Goal: Check status: Check status

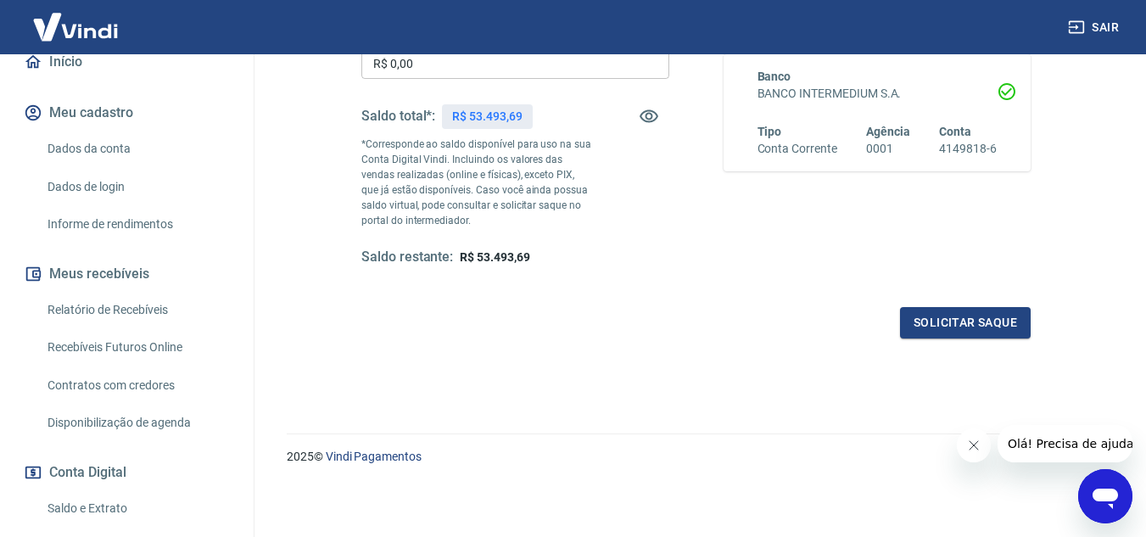
scroll to position [255, 0]
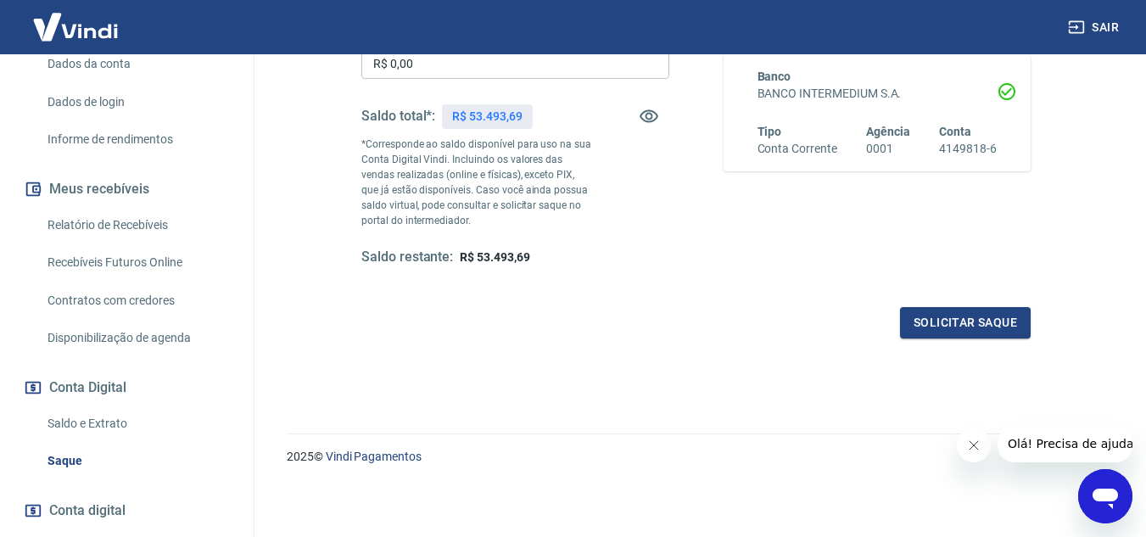
click at [121, 430] on link "Saldo e Extrato" at bounding box center [137, 423] width 193 height 35
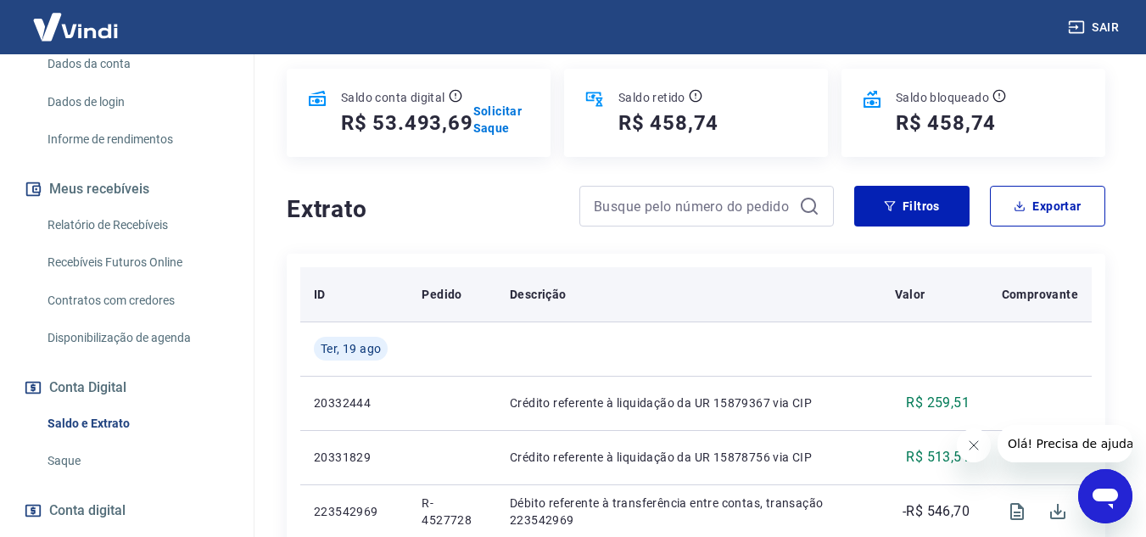
scroll to position [177, 0]
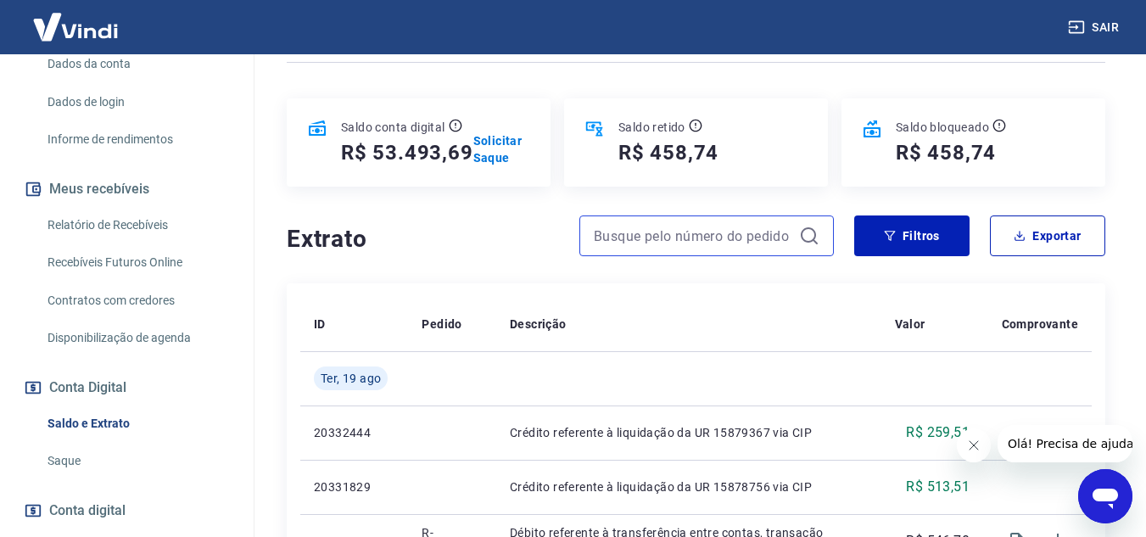
click at [634, 232] on input at bounding box center [693, 235] width 199 height 25
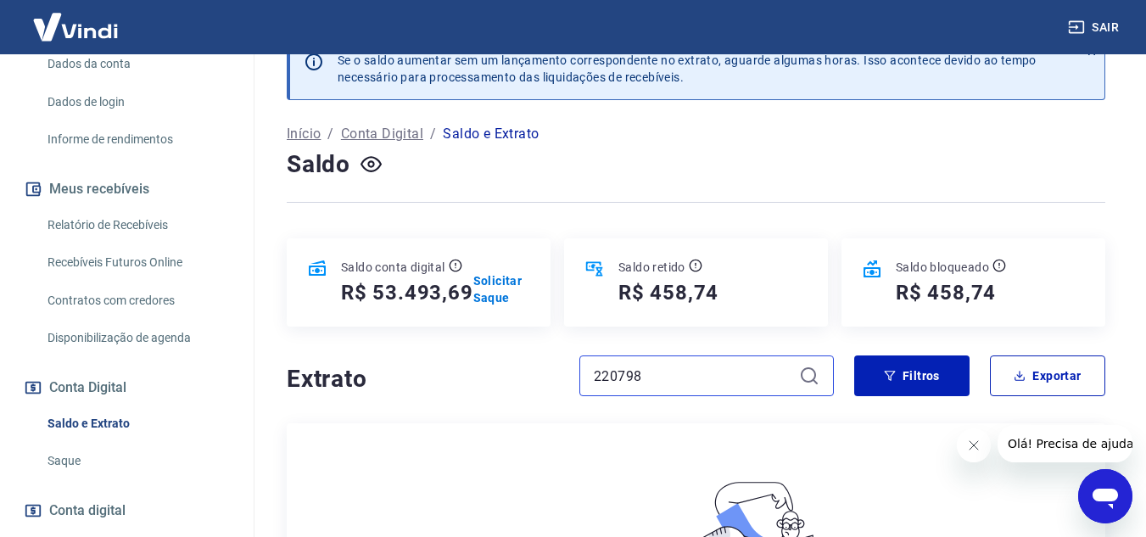
scroll to position [177, 0]
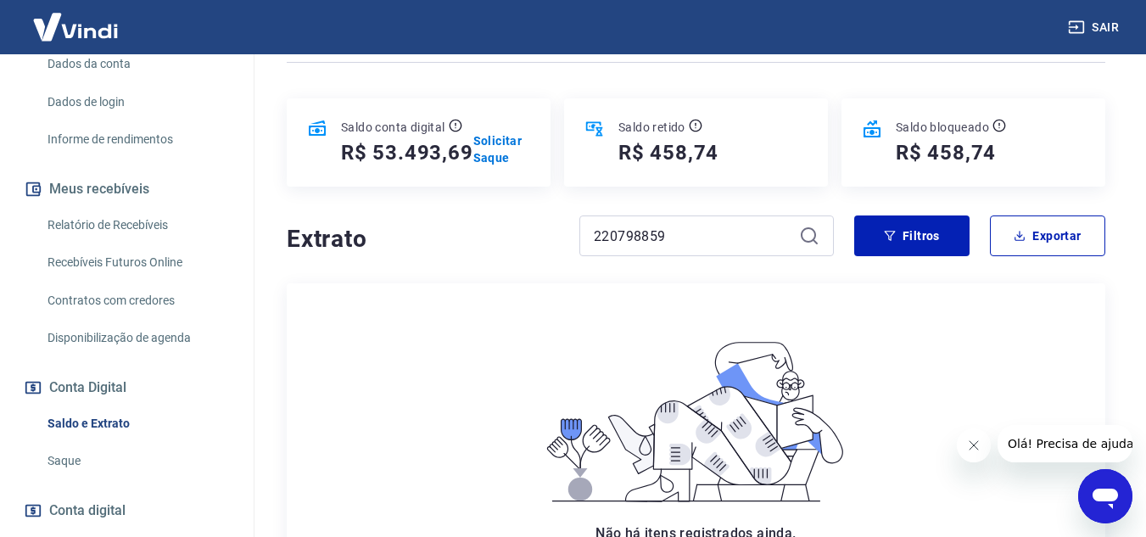
click at [805, 238] on icon at bounding box center [809, 236] width 20 height 20
click at [694, 232] on input "220798859" at bounding box center [693, 235] width 199 height 25
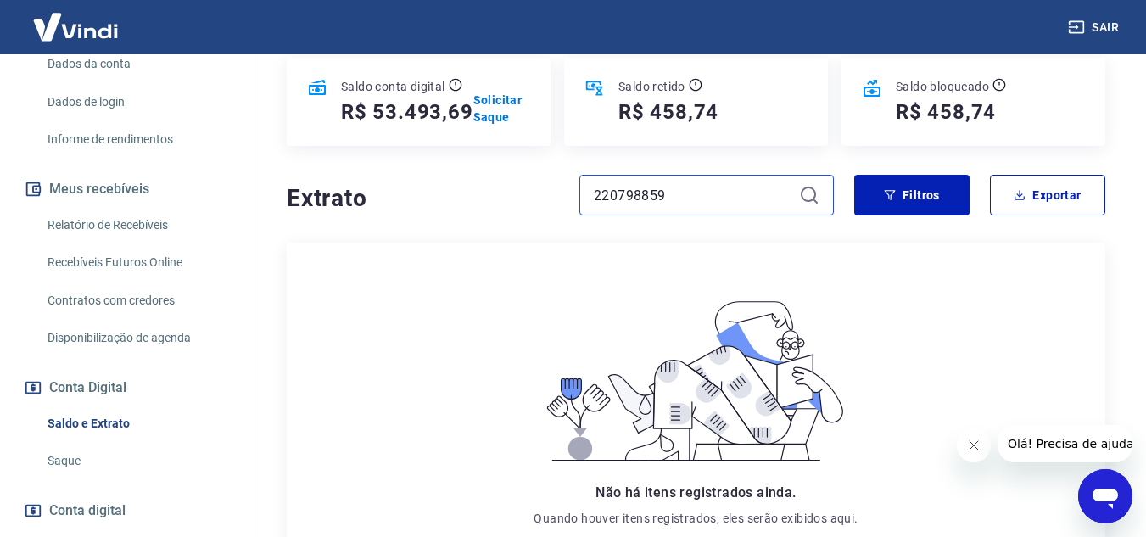
scroll to position [200, 0]
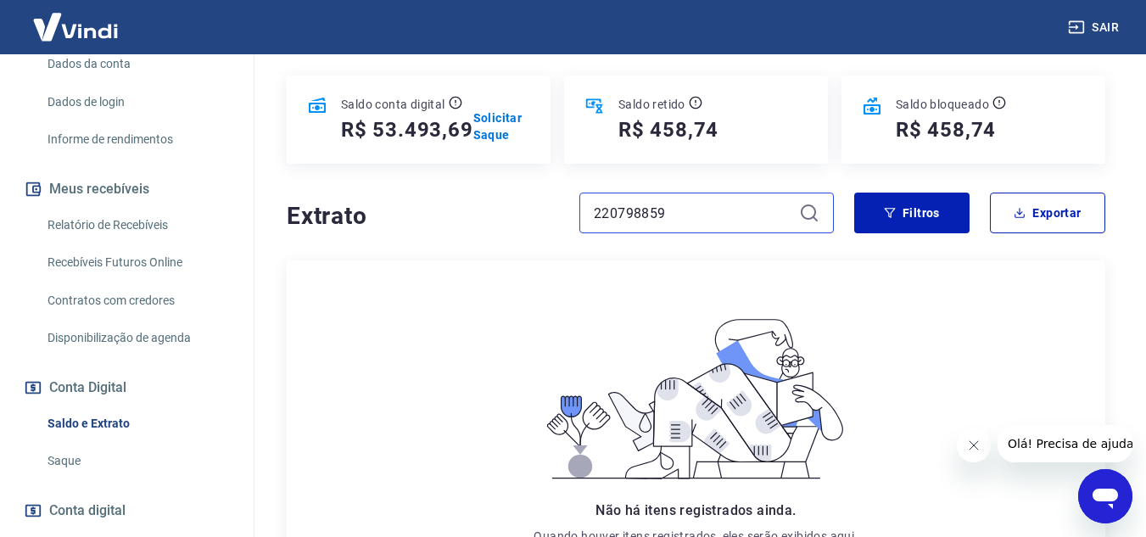
click at [691, 210] on input "220798859" at bounding box center [693, 212] width 199 height 25
type input "2"
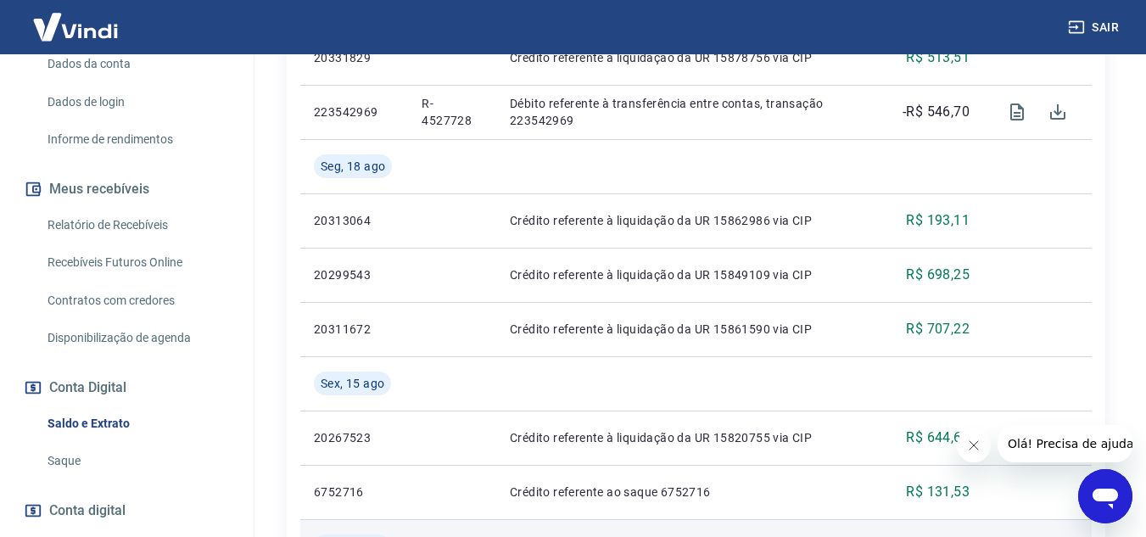
scroll to position [794, 0]
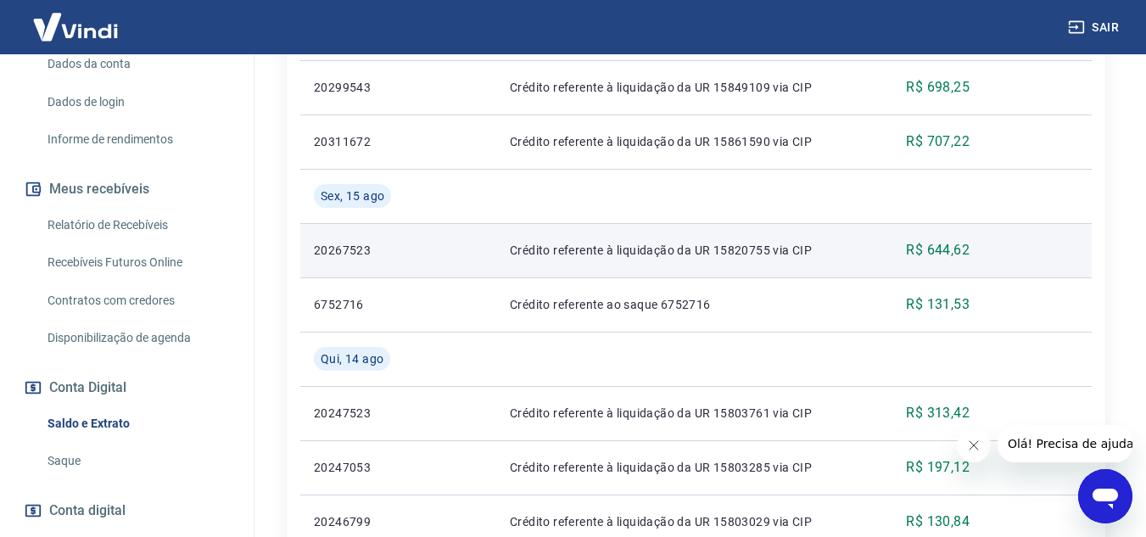
click at [943, 250] on p "R$ 644,62" at bounding box center [938, 250] width 64 height 20
click at [742, 253] on p "Crédito referente à liquidação da UR 15820755 via CIP" at bounding box center [689, 250] width 358 height 17
click at [413, 257] on td at bounding box center [452, 250] width 88 height 54
click at [378, 258] on p "20267523" at bounding box center [354, 250] width 81 height 17
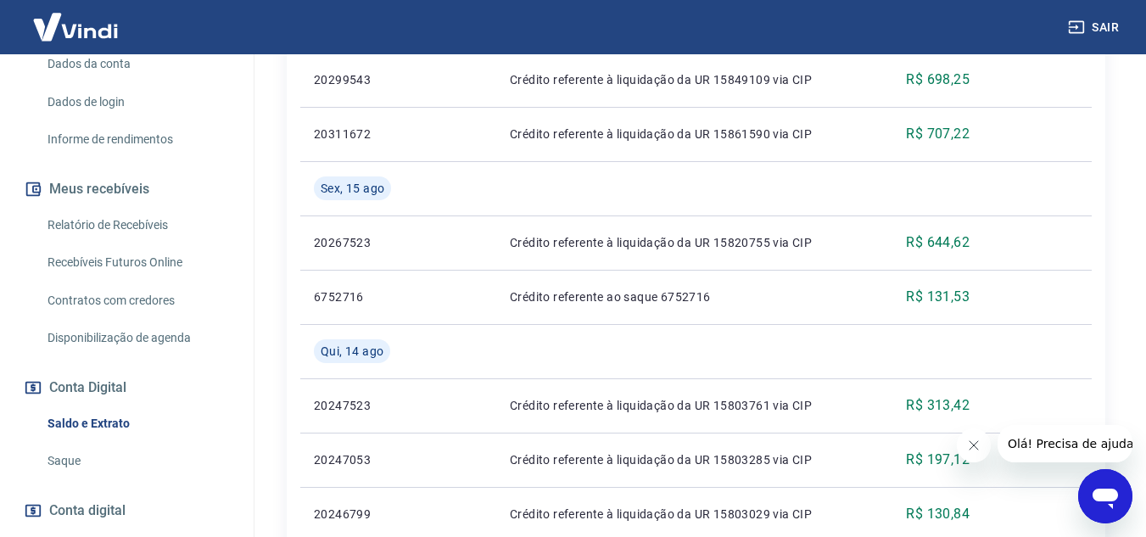
scroll to position [771, 0]
